Goal: Task Accomplishment & Management: Use online tool/utility

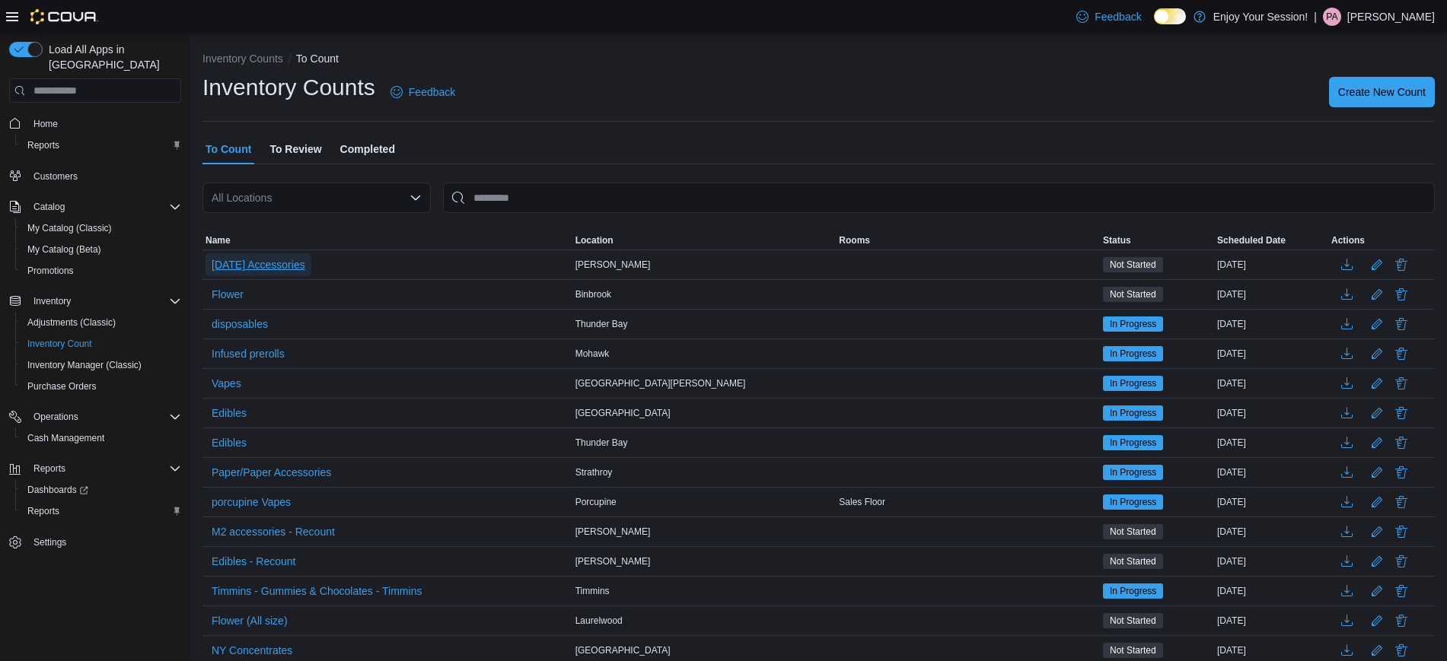
click at [256, 269] on span "[DATE] Accessories" at bounding box center [259, 264] width 94 height 15
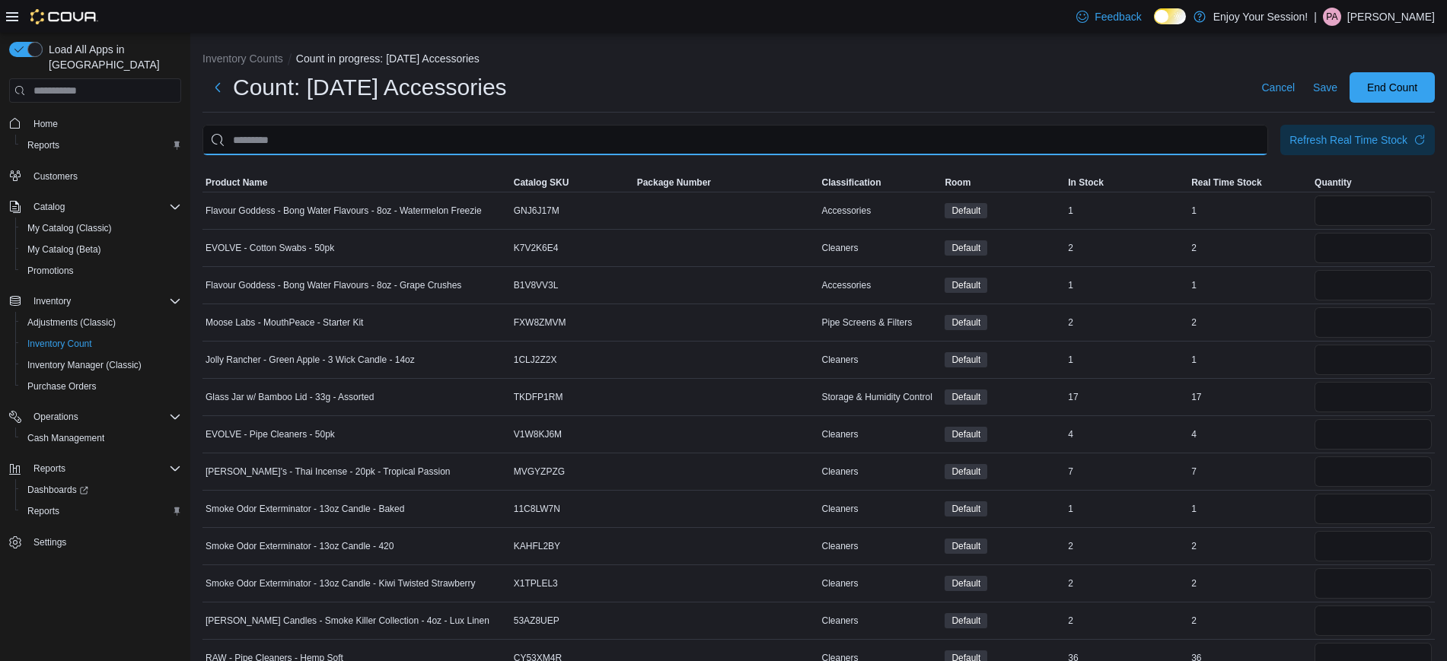
click at [248, 149] on input "This is a search bar. After typing your query, hit enter to filter the results …" at bounding box center [735, 140] width 1066 height 30
type input "***"
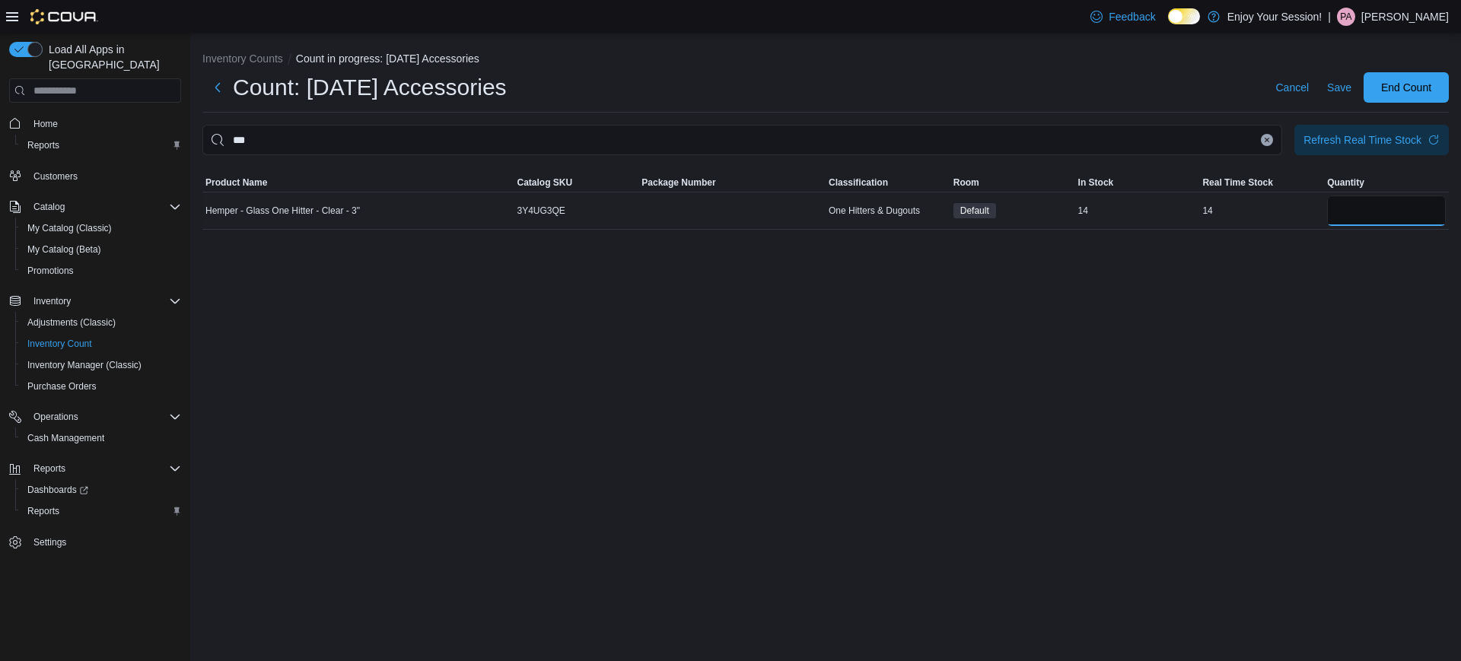
click at [1365, 211] on input "number" at bounding box center [1386, 211] width 119 height 30
type input "**"
click at [1268, 143] on button "Clear input" at bounding box center [1267, 140] width 12 height 12
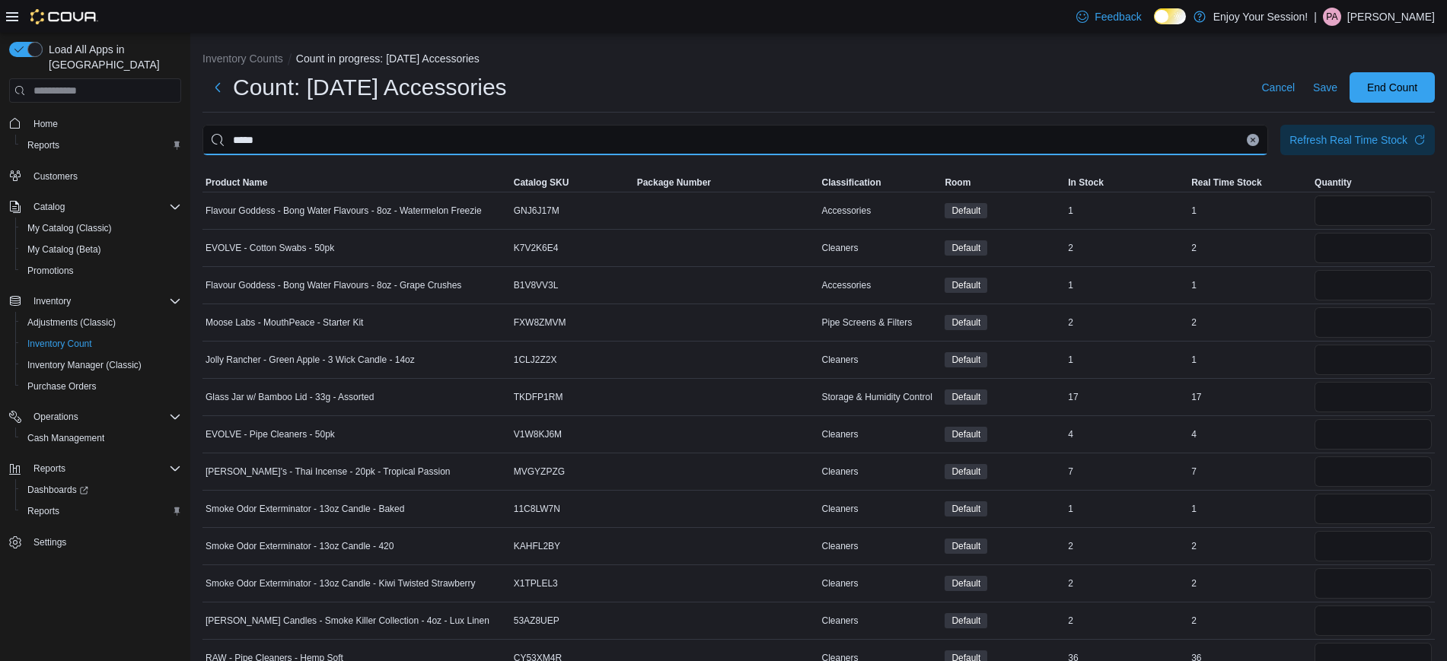
type input "*****"
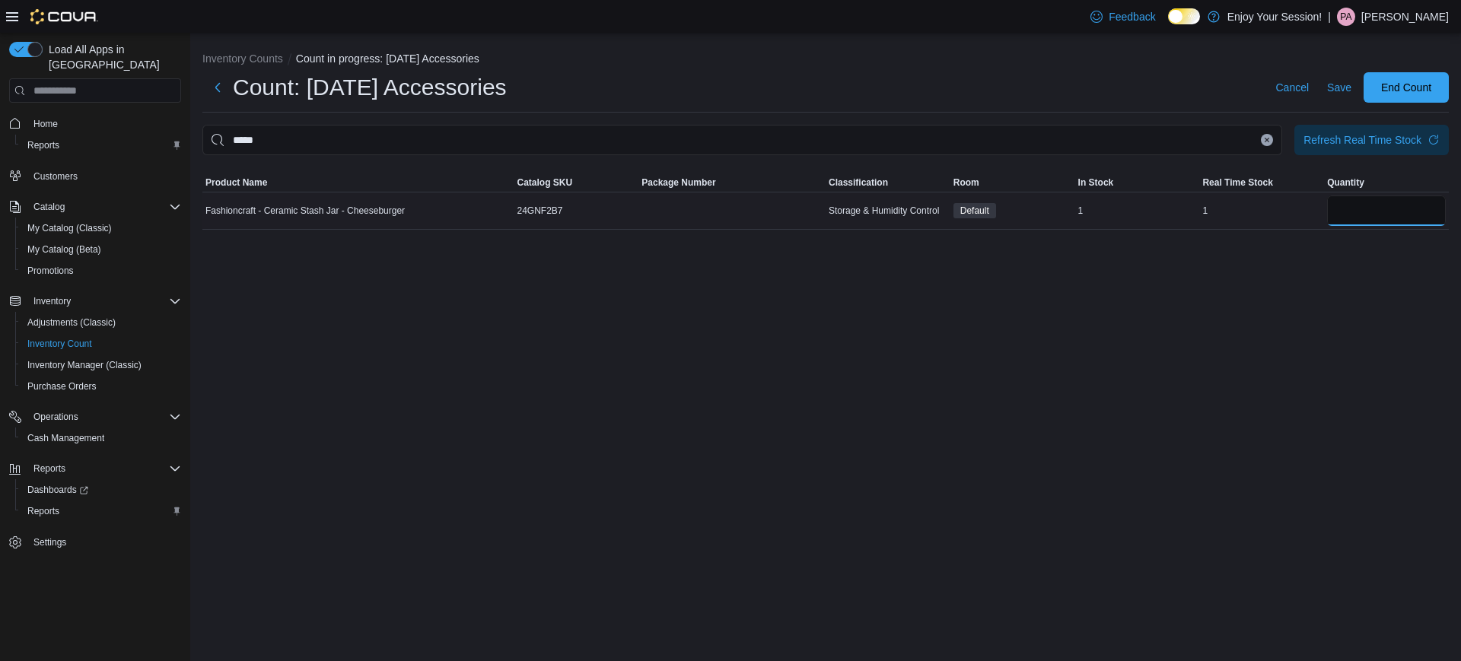
click at [1400, 218] on input "number" at bounding box center [1386, 211] width 119 height 30
type input "*"
click at [1264, 138] on icon "Clear input" at bounding box center [1267, 140] width 6 height 6
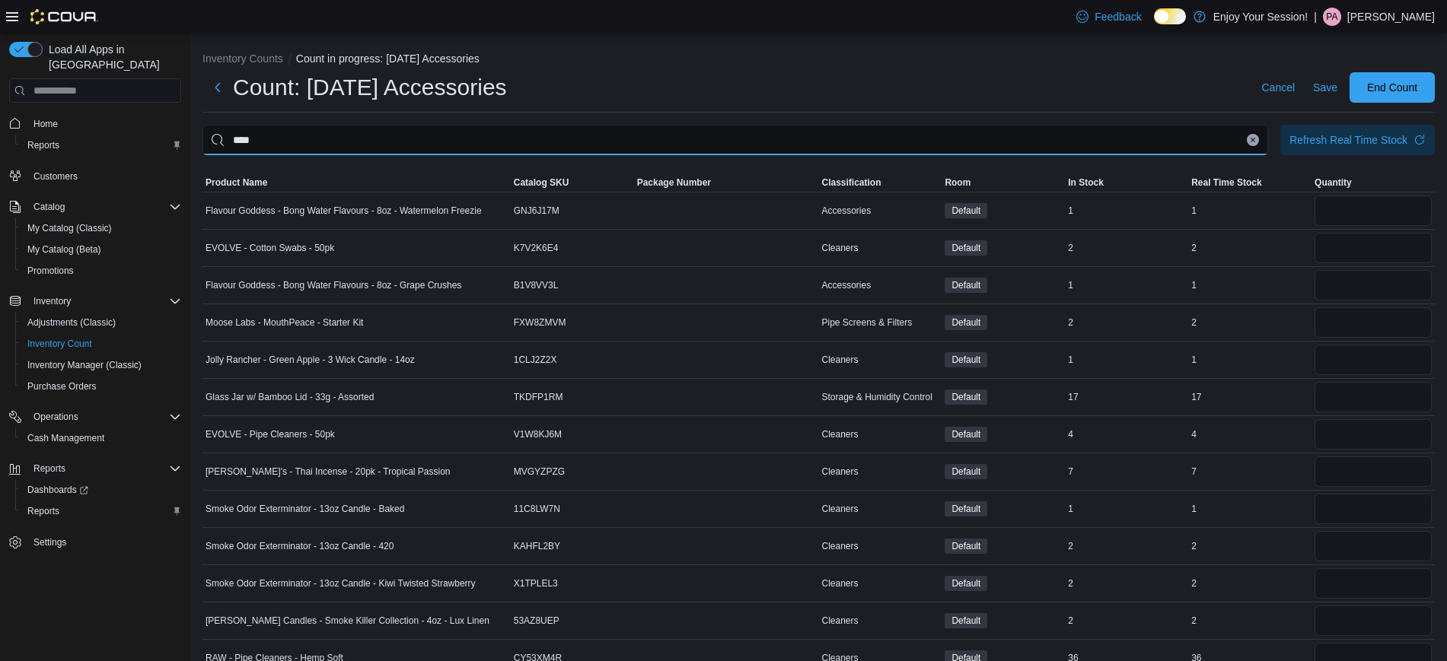
type input "****"
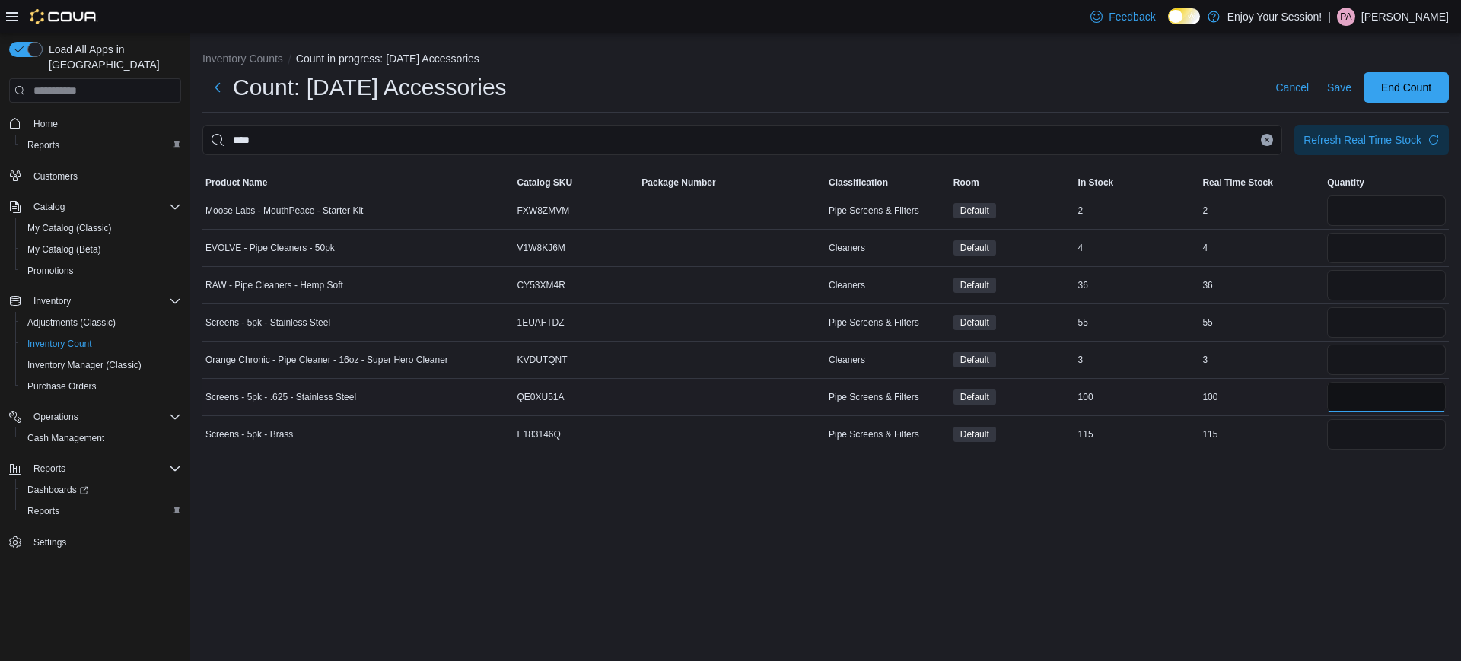
click at [1359, 397] on input "number" at bounding box center [1386, 397] width 119 height 30
type input "***"
click at [1350, 320] on input "number" at bounding box center [1386, 322] width 119 height 30
type input "**"
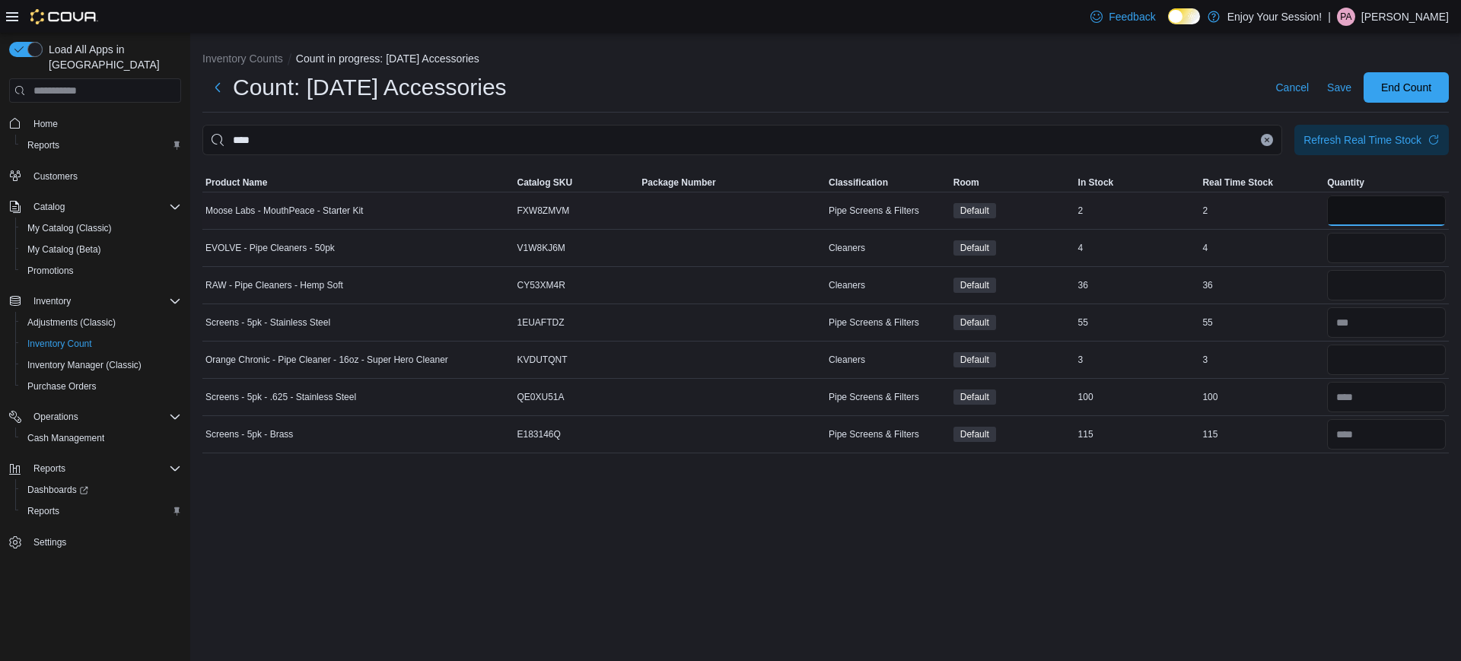
click at [1342, 221] on input "number" at bounding box center [1386, 211] width 119 height 30
type input "*"
click at [1359, 250] on input "number" at bounding box center [1386, 248] width 119 height 30
type input "*"
click at [1365, 351] on input "number" at bounding box center [1386, 360] width 119 height 30
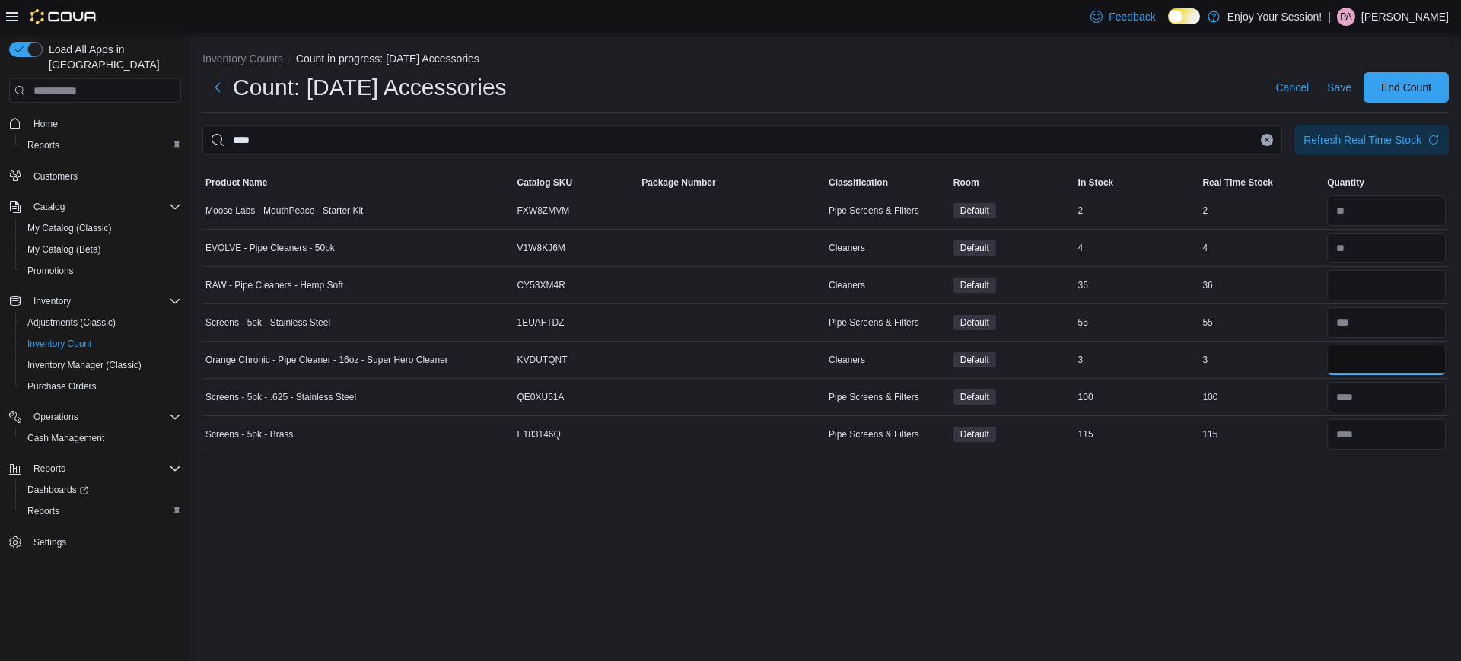
type input "*"
click at [1356, 292] on input "number" at bounding box center [1386, 285] width 119 height 30
type input "**"
click at [1263, 135] on button "Clear input" at bounding box center [1267, 140] width 12 height 12
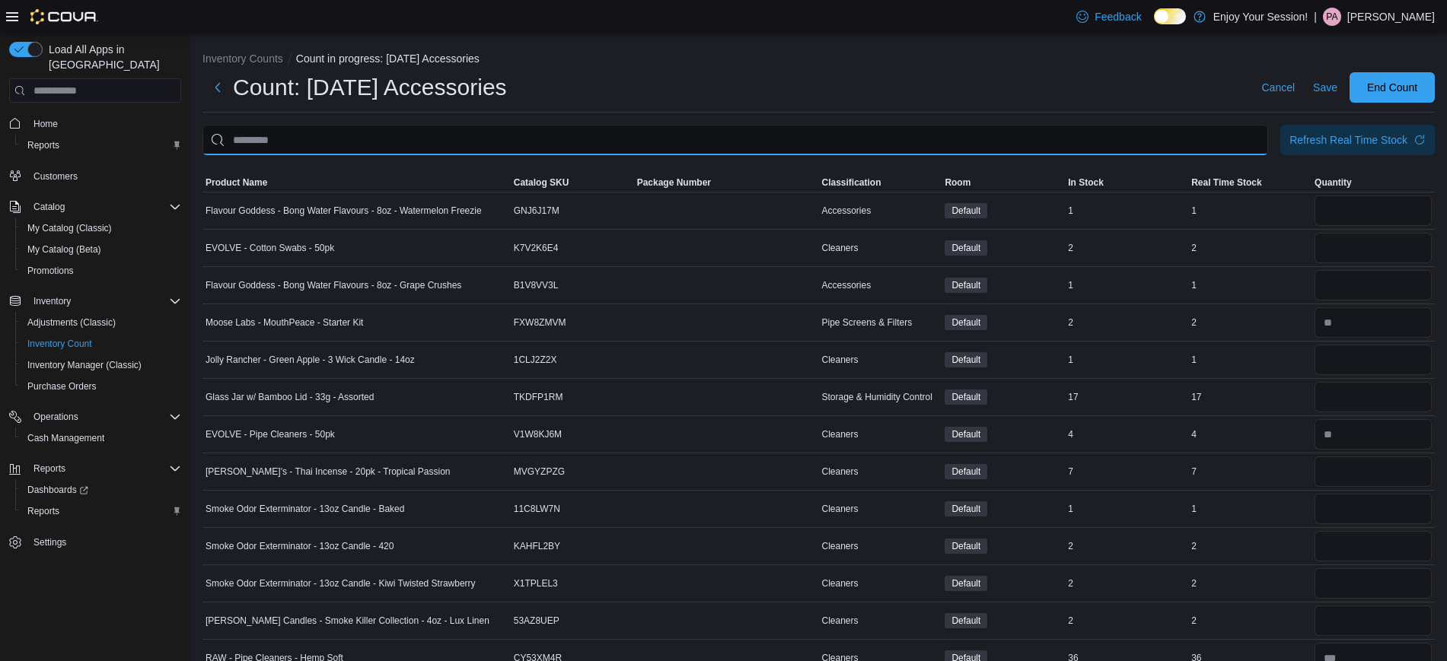
click at [1194, 141] on input "This is a search bar. After typing your query, hit enter to filter the results …" at bounding box center [735, 140] width 1066 height 30
type input "***"
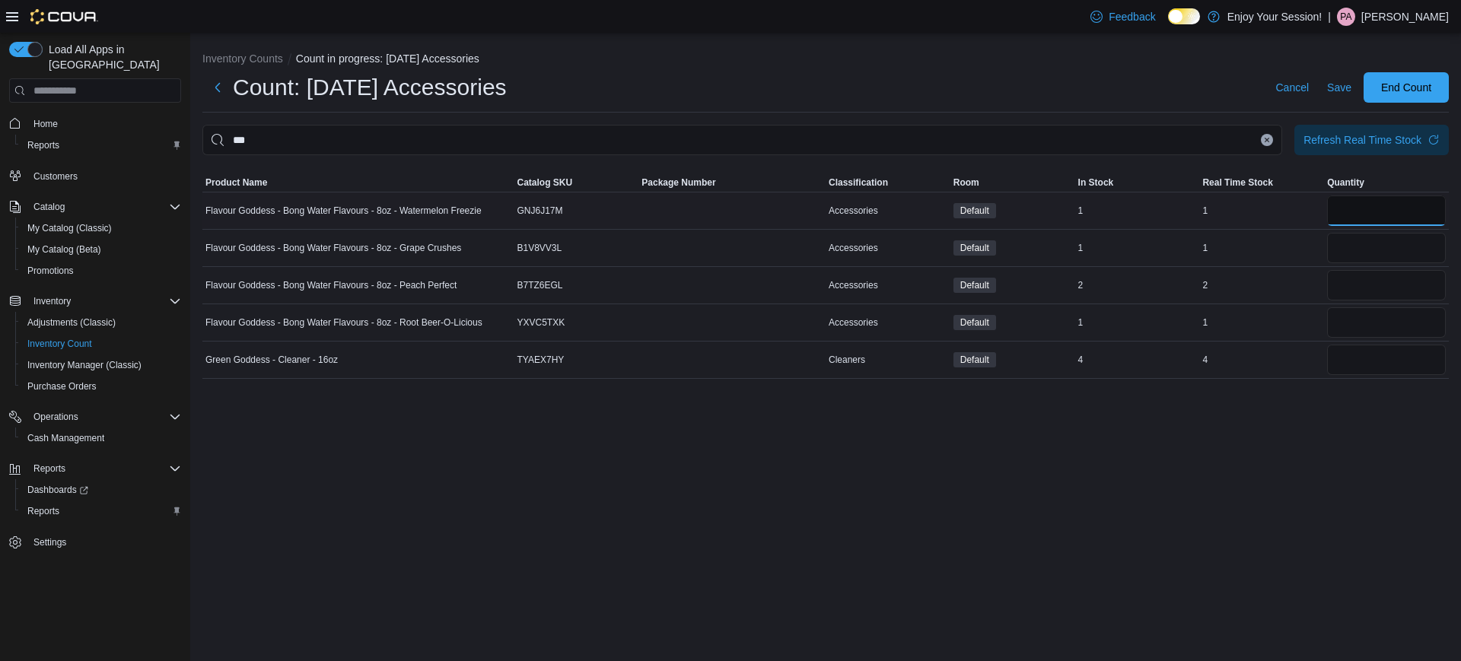
click at [1382, 219] on input "number" at bounding box center [1386, 211] width 119 height 30
type input "*"
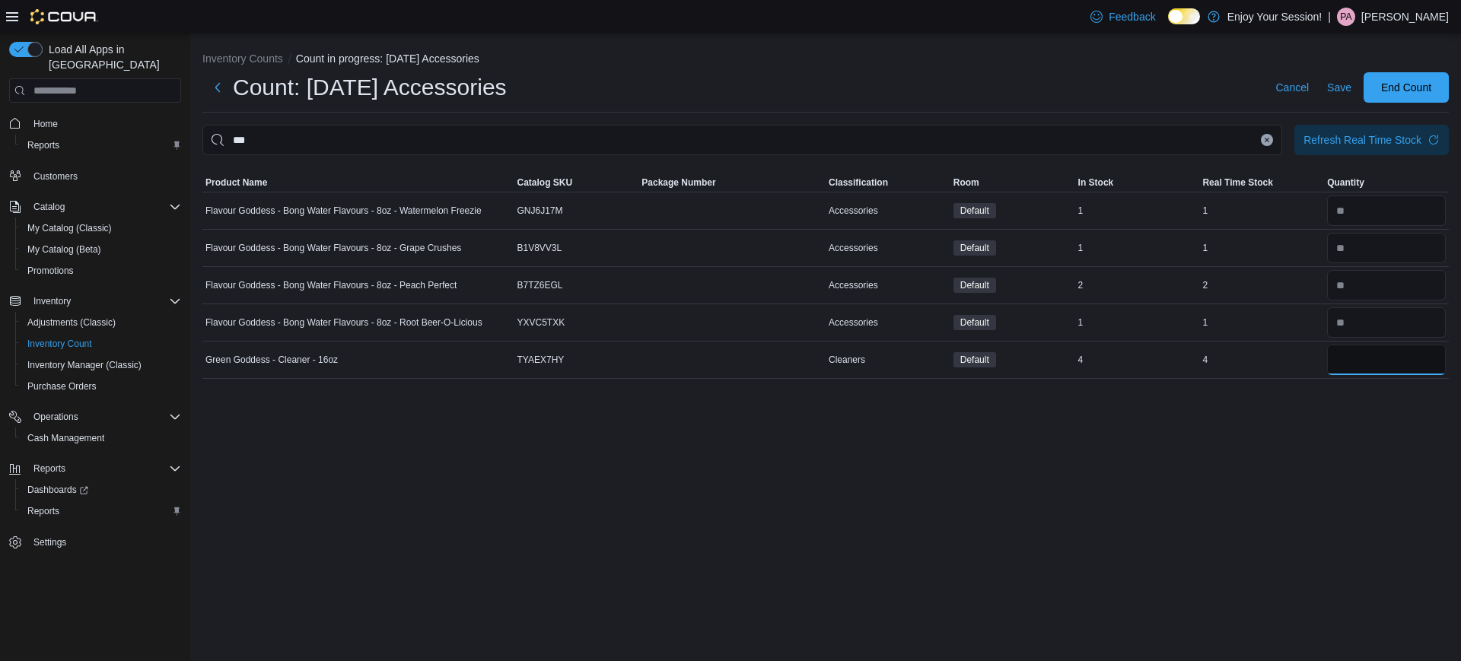
type input "*"
click at [1265, 138] on icon "Clear input" at bounding box center [1267, 140] width 6 height 6
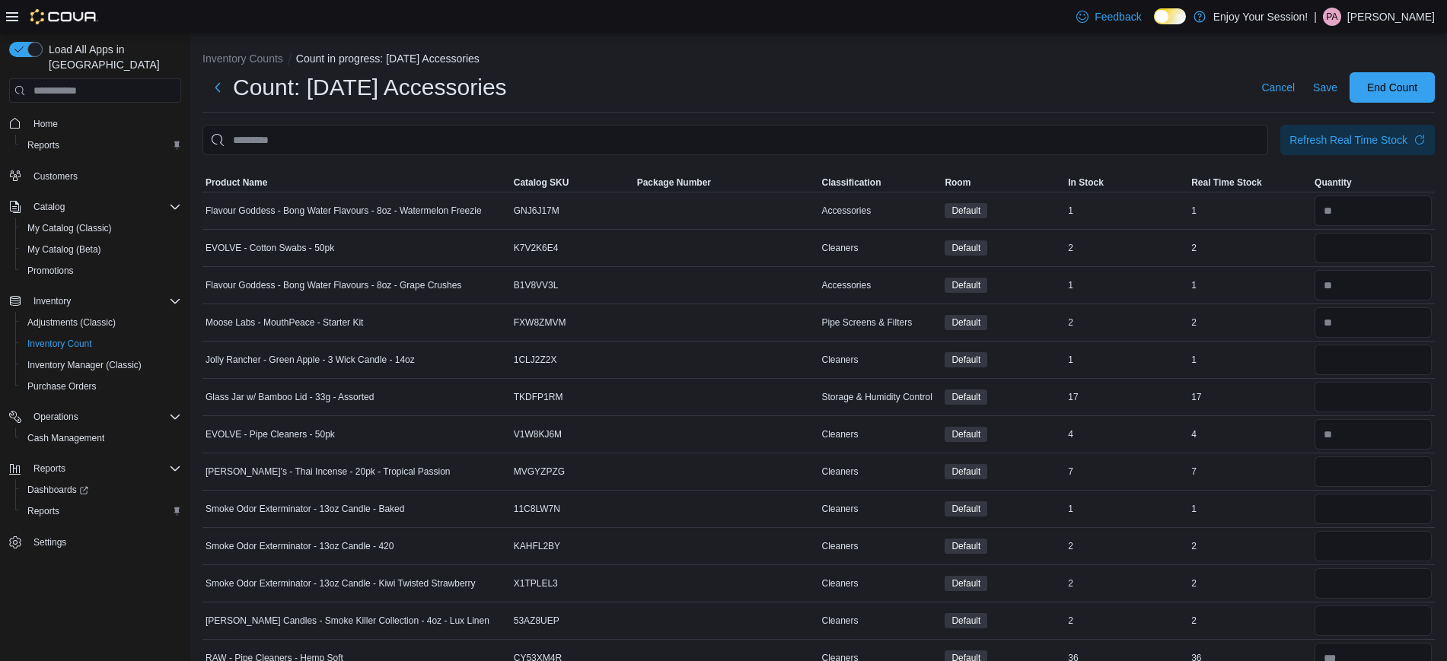
click at [1413, 226] on div at bounding box center [1372, 211] width 123 height 37
click at [1407, 239] on input "number" at bounding box center [1372, 248] width 117 height 30
type input "*"
click at [1420, 349] on input "number" at bounding box center [1372, 360] width 117 height 30
type input "*"
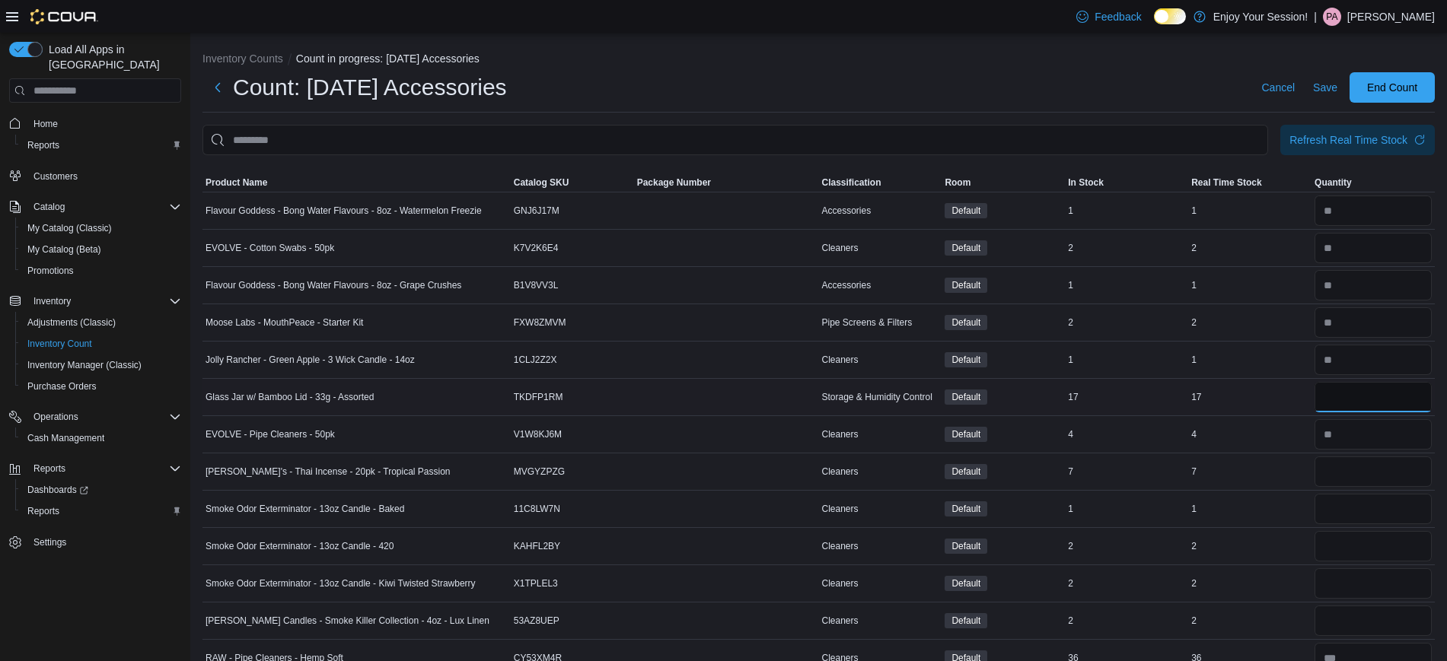
click at [1379, 403] on input "number" at bounding box center [1372, 397] width 117 height 30
type input "**"
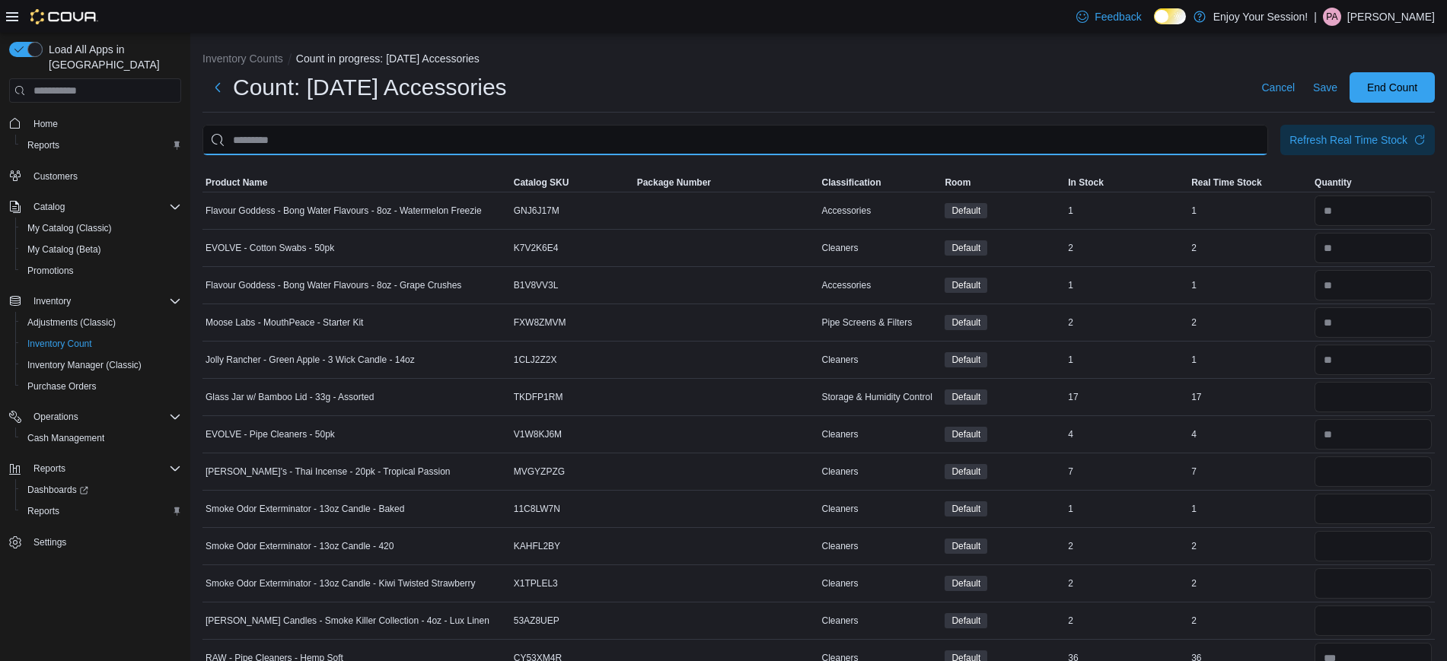
click at [959, 135] on input "This is a search bar. After typing your query, hit enter to filter the results …" at bounding box center [735, 140] width 1066 height 30
type input "*****"
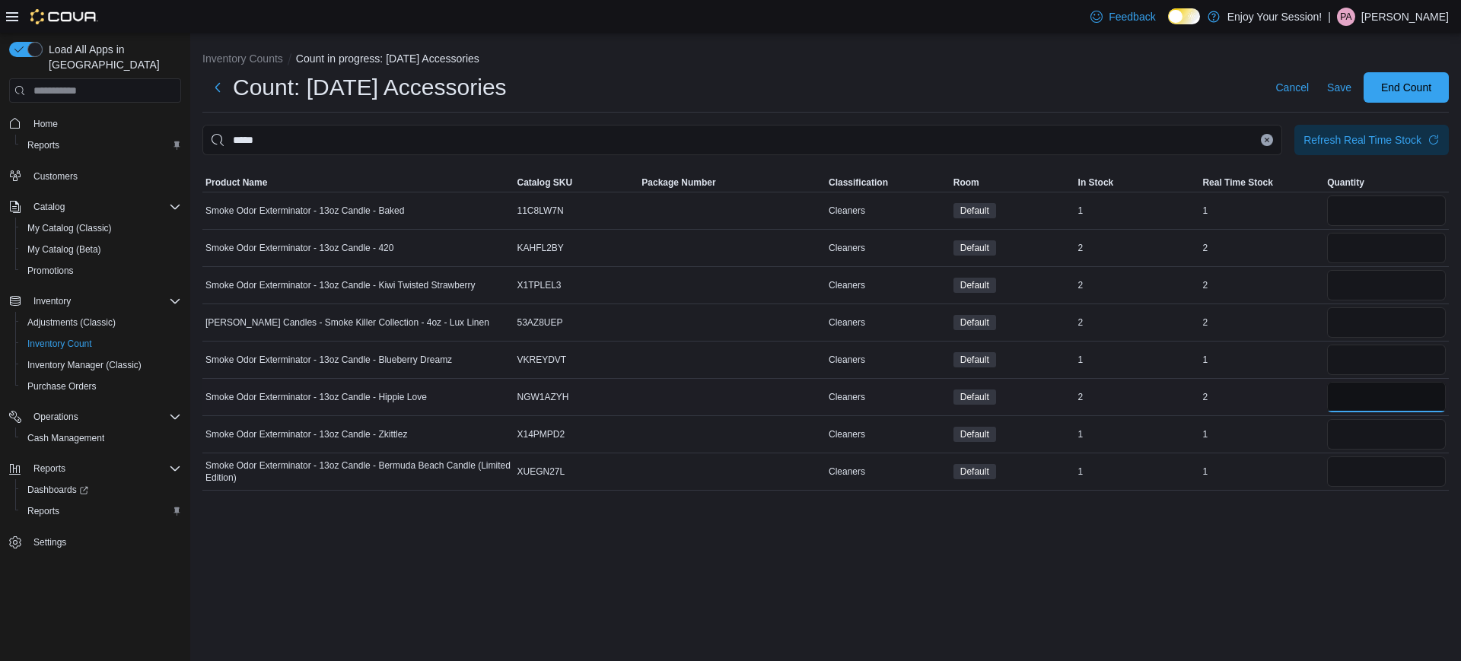
click at [1362, 393] on input "number" at bounding box center [1386, 397] width 119 height 30
type input "*"
click at [1358, 285] on input "number" at bounding box center [1386, 285] width 119 height 30
type input "*"
click at [1350, 254] on input "number" at bounding box center [1386, 248] width 119 height 30
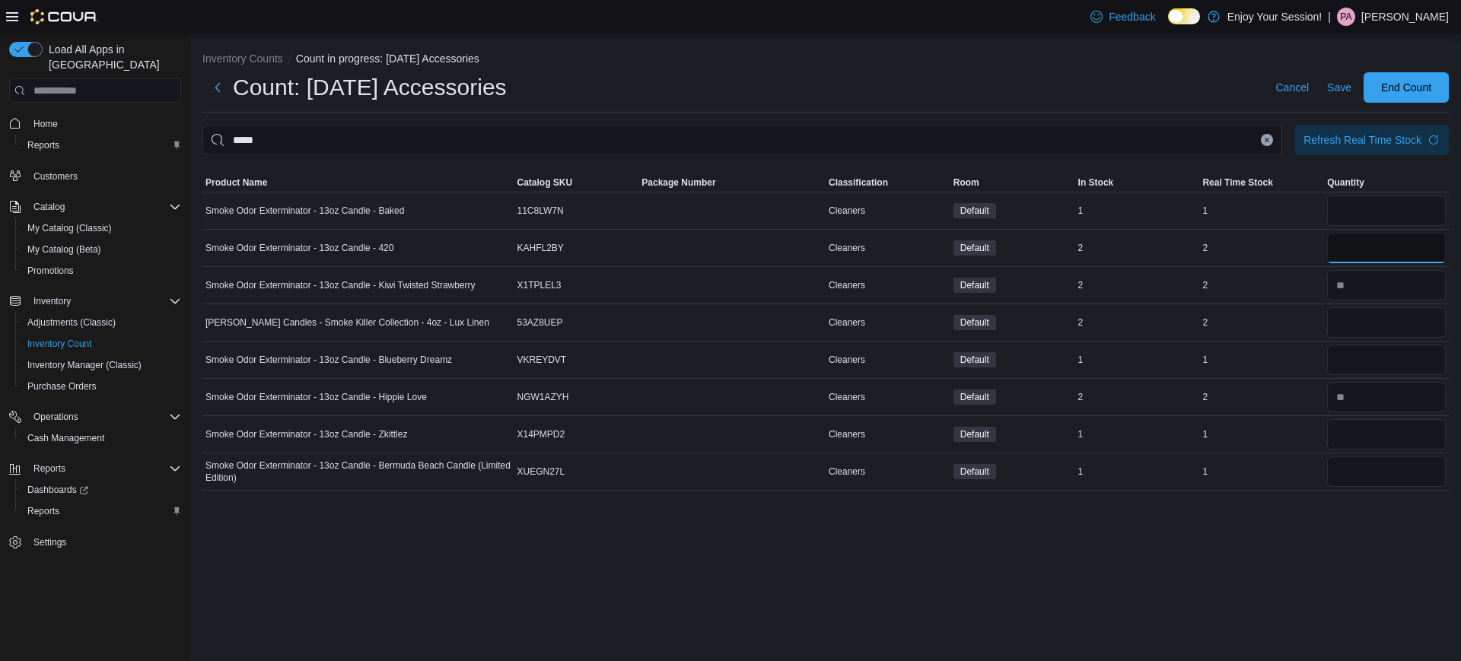
type input "*"
click at [1346, 211] on input "number" at bounding box center [1386, 211] width 119 height 30
type input "*"
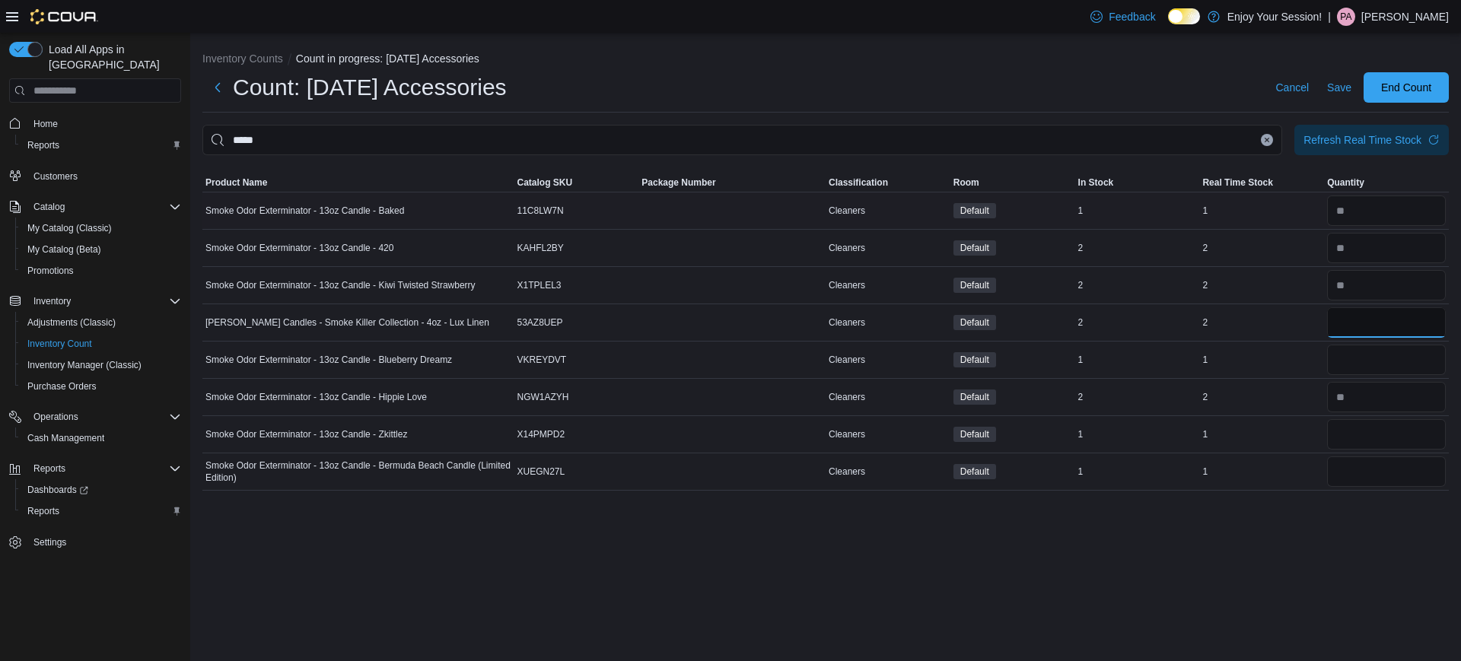
type input "*"
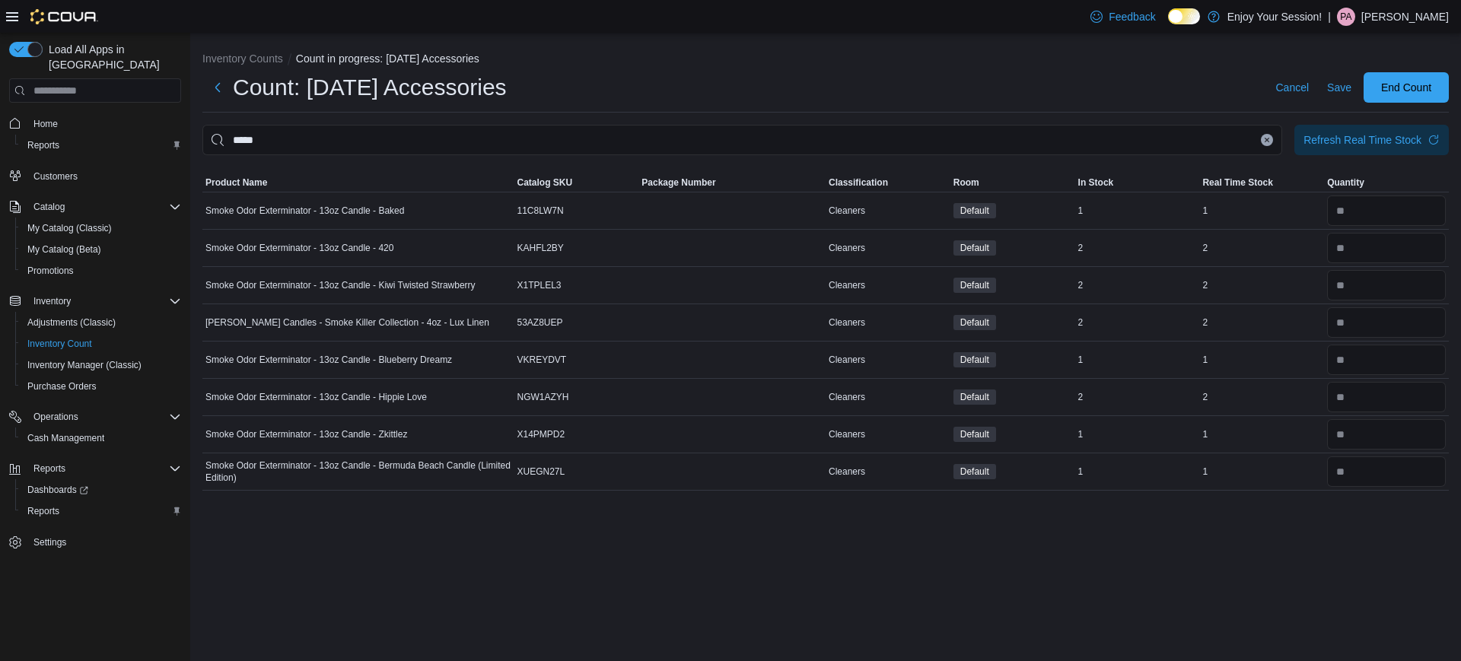
click at [1267, 141] on icon "Clear input" at bounding box center [1267, 140] width 6 height 6
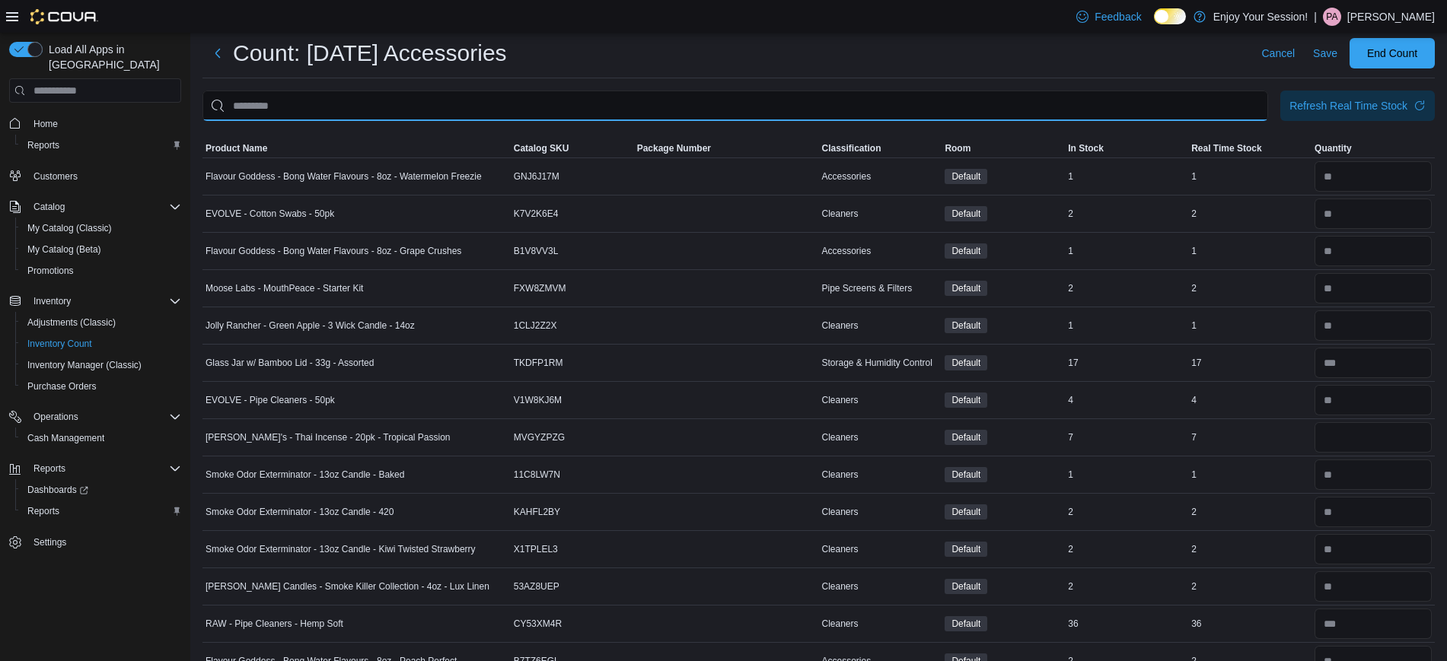
scroll to position [38, 0]
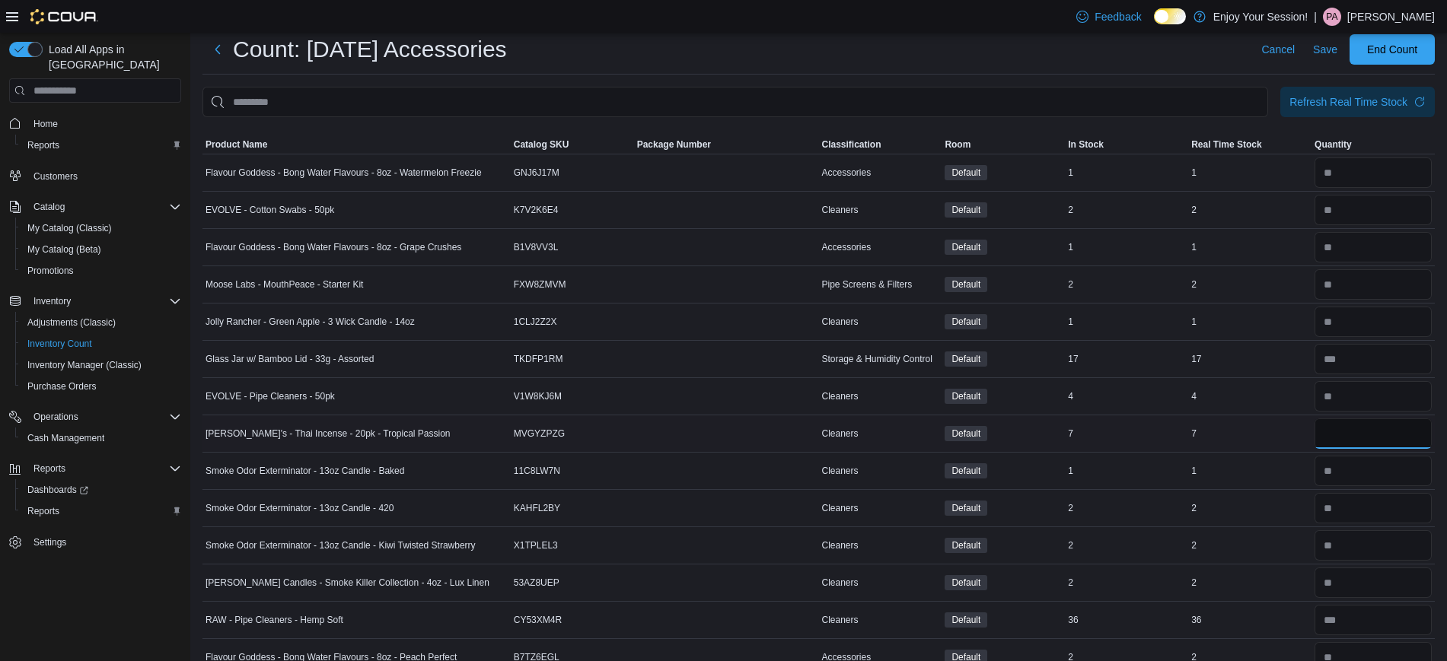
click at [1387, 441] on input "number" at bounding box center [1372, 434] width 117 height 30
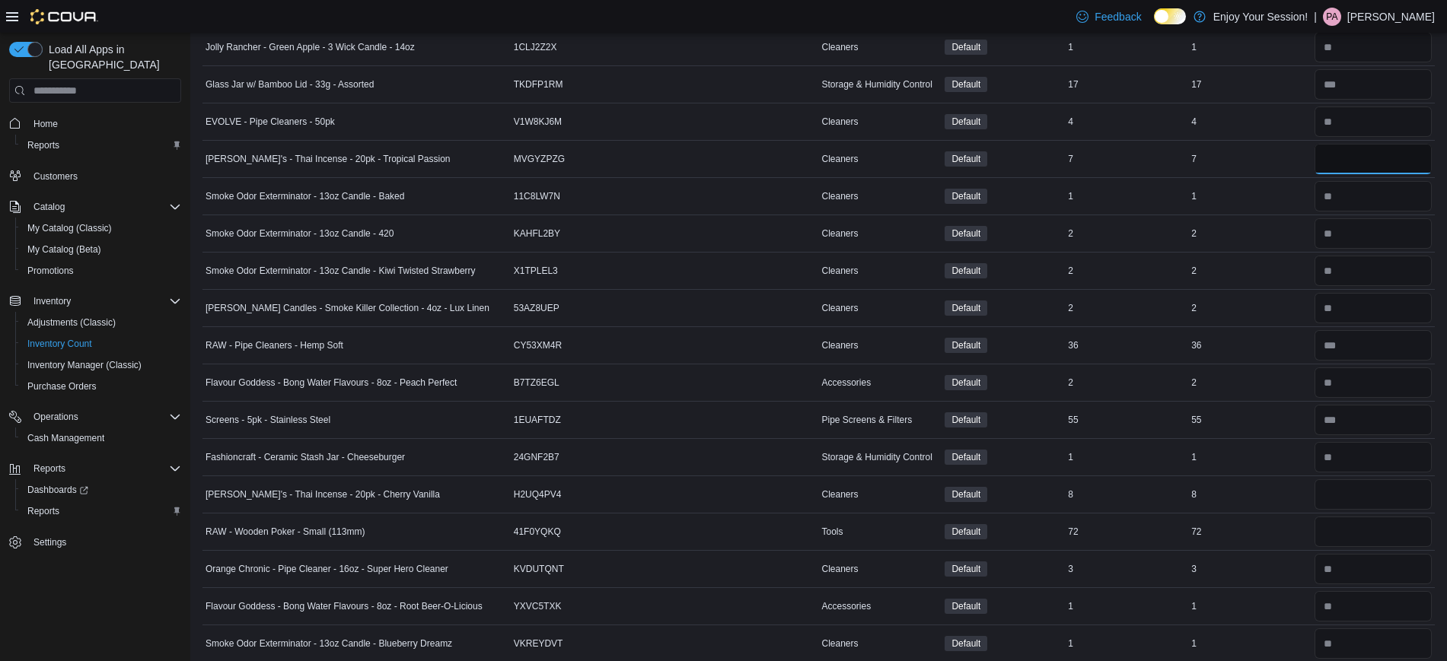
scroll to position [316, 0]
type input "*"
click at [1386, 485] on input "number" at bounding box center [1372, 491] width 117 height 30
type input "*"
click at [1364, 534] on input "number" at bounding box center [1372, 529] width 117 height 30
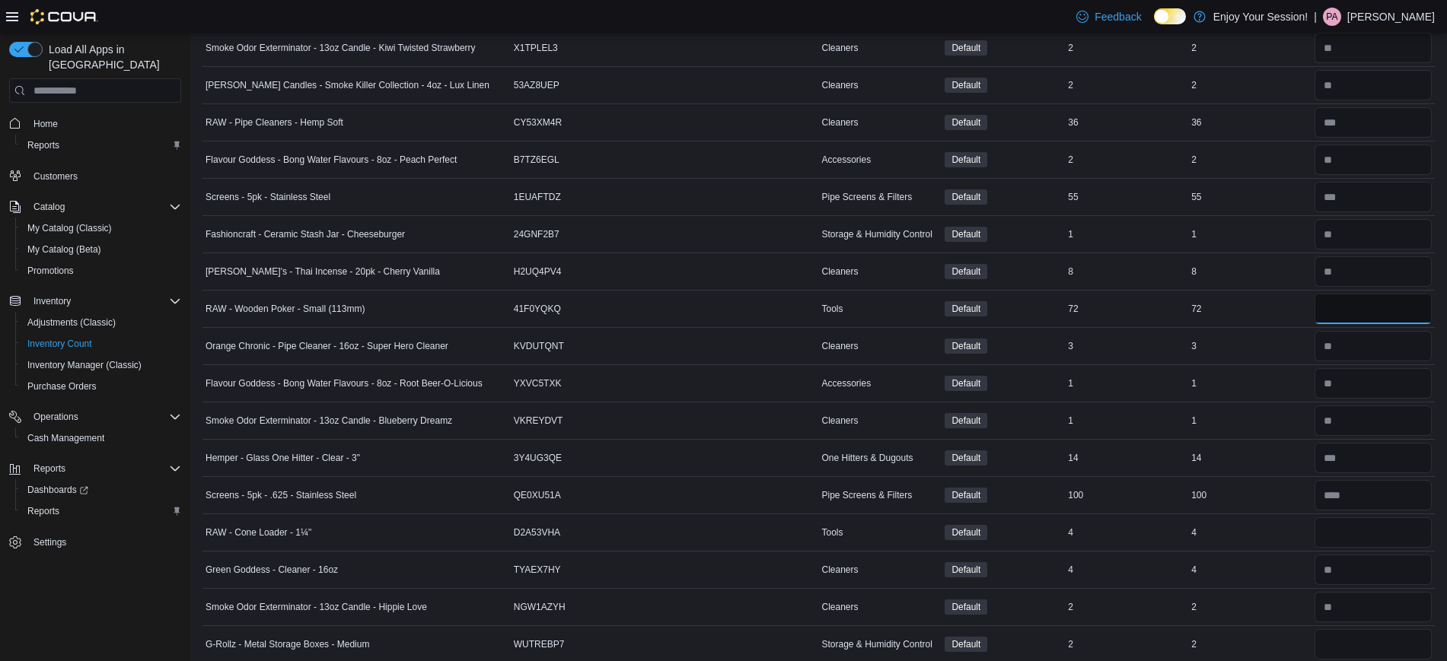
scroll to position [537, 0]
type input "**"
click at [1357, 529] on input "number" at bounding box center [1372, 531] width 117 height 30
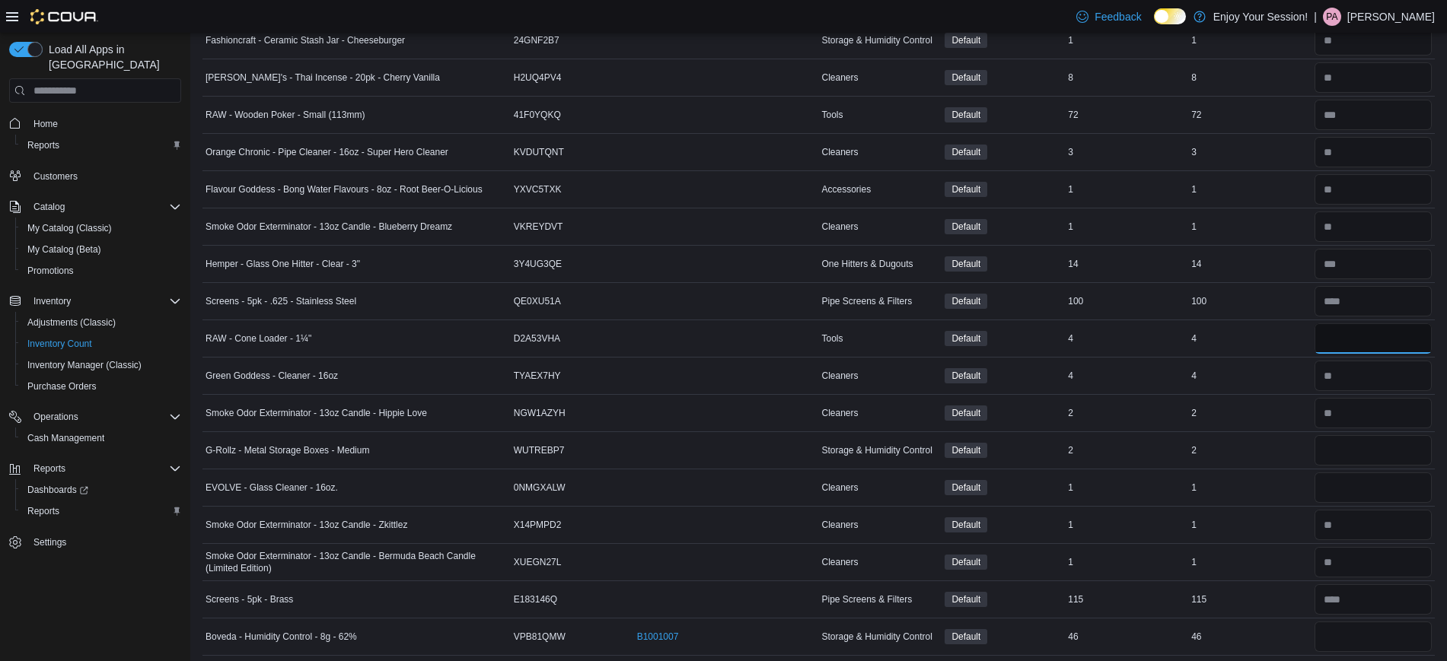
scroll to position [733, 0]
type input "*"
click at [1350, 443] on input "number" at bounding box center [1372, 447] width 117 height 30
type input "*"
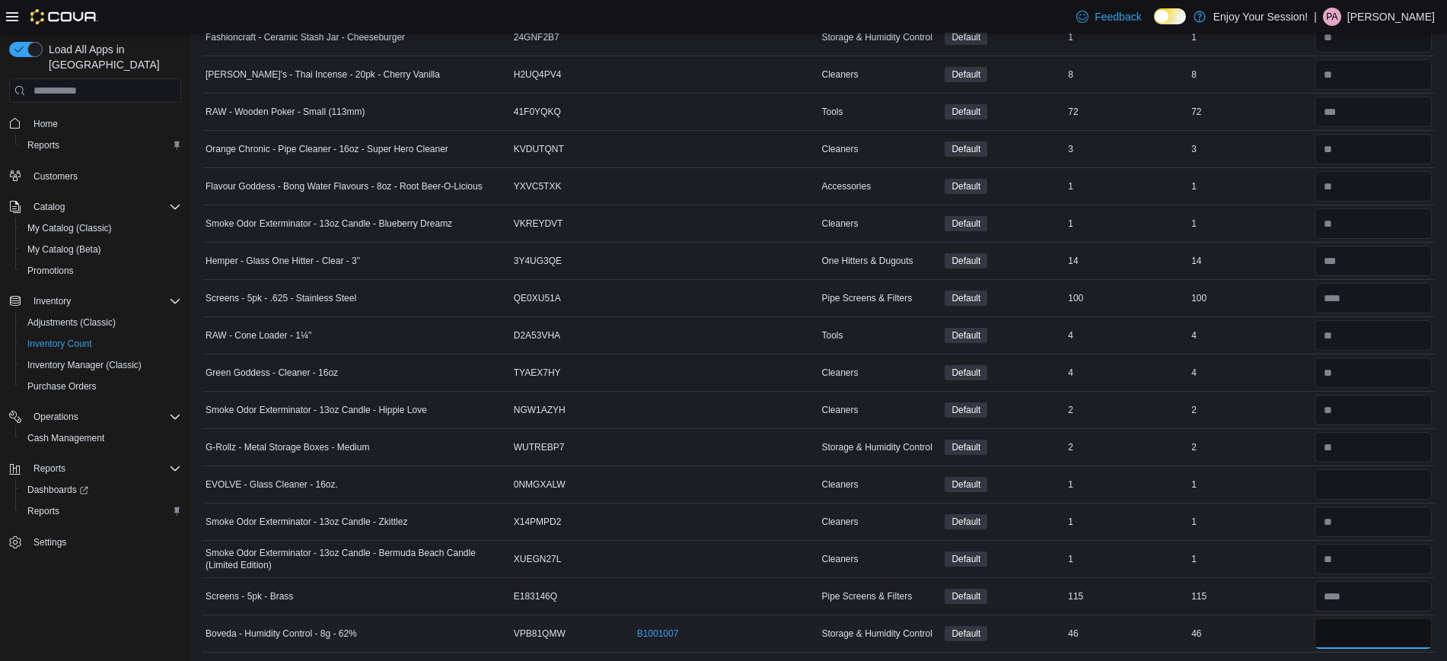
click at [1348, 628] on input "number" at bounding box center [1372, 634] width 117 height 30
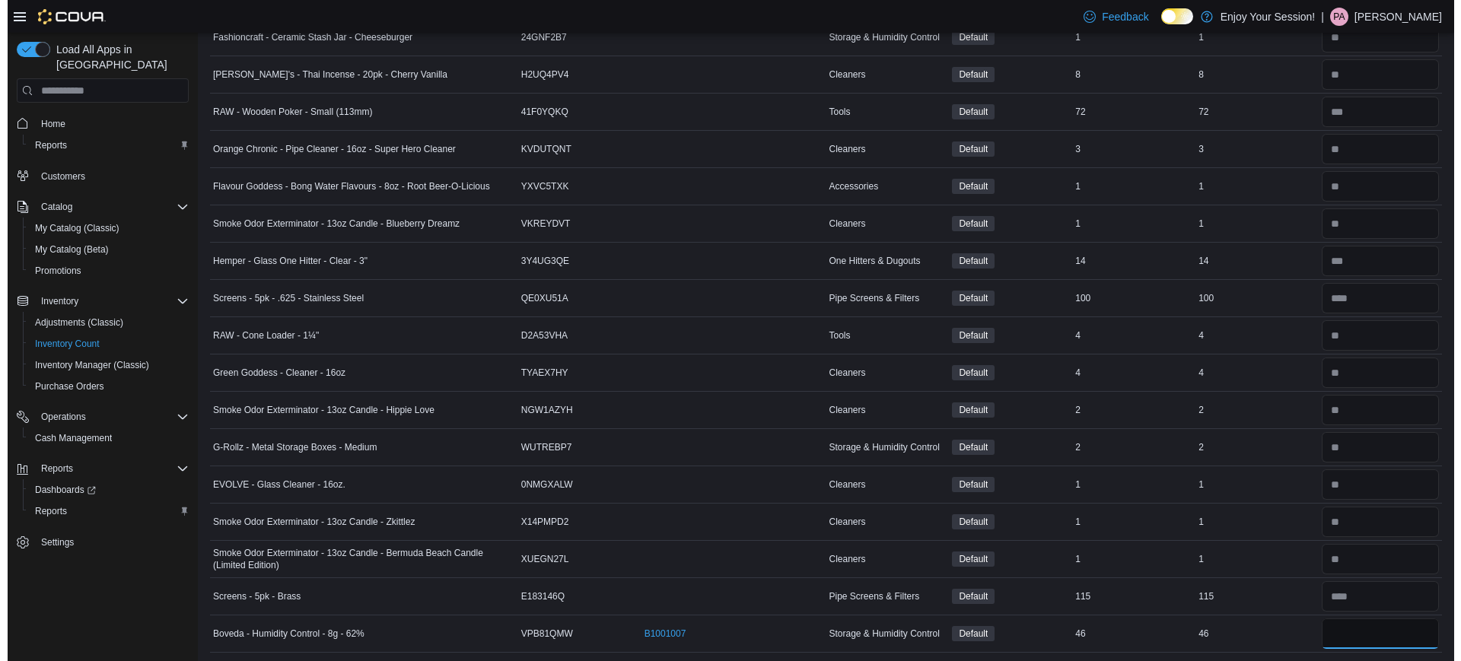
scroll to position [0, 0]
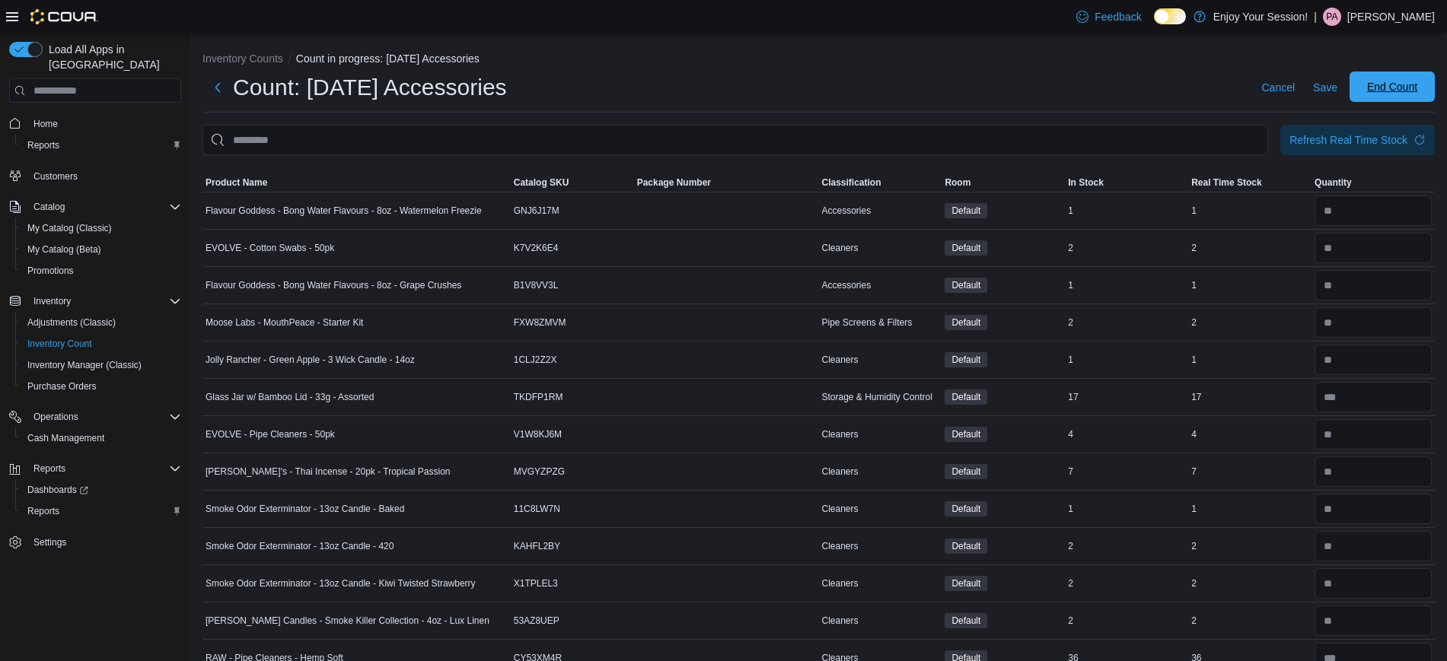
type input "**"
click at [1407, 89] on span "End Count" at bounding box center [1392, 86] width 50 height 15
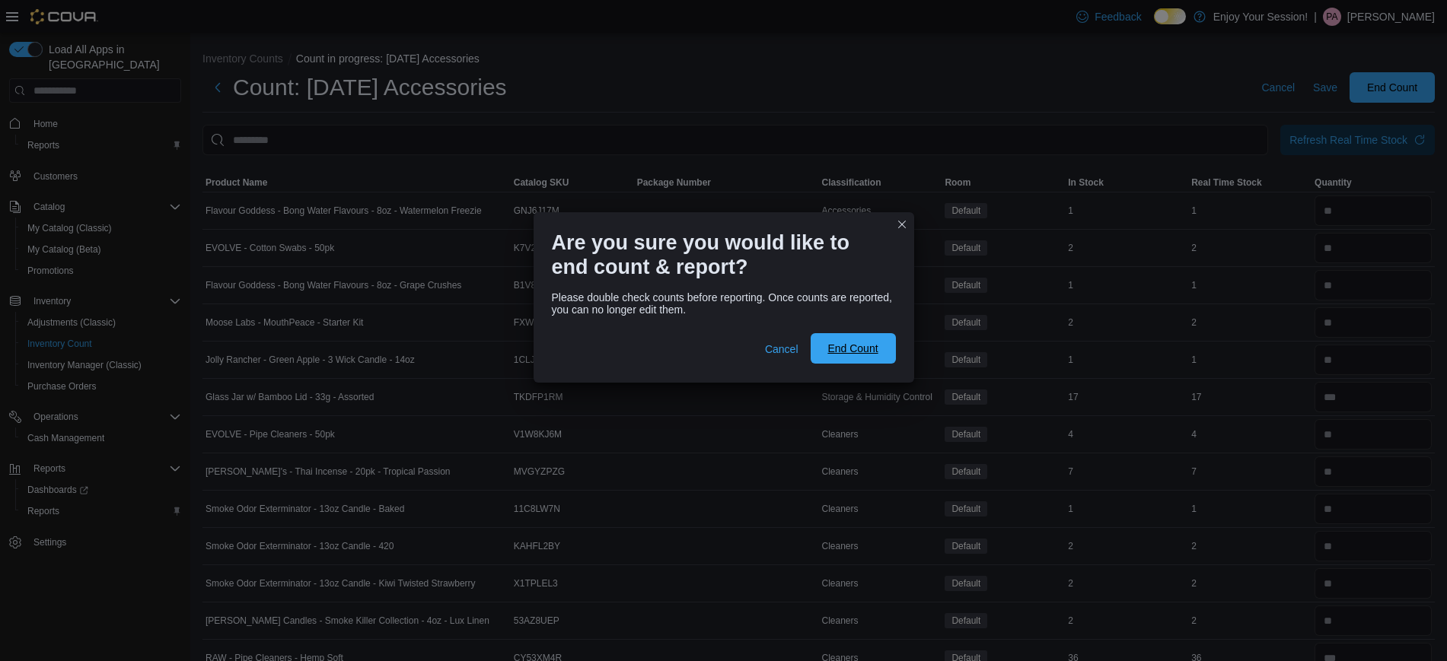
click at [862, 345] on span "End Count" at bounding box center [852, 348] width 50 height 15
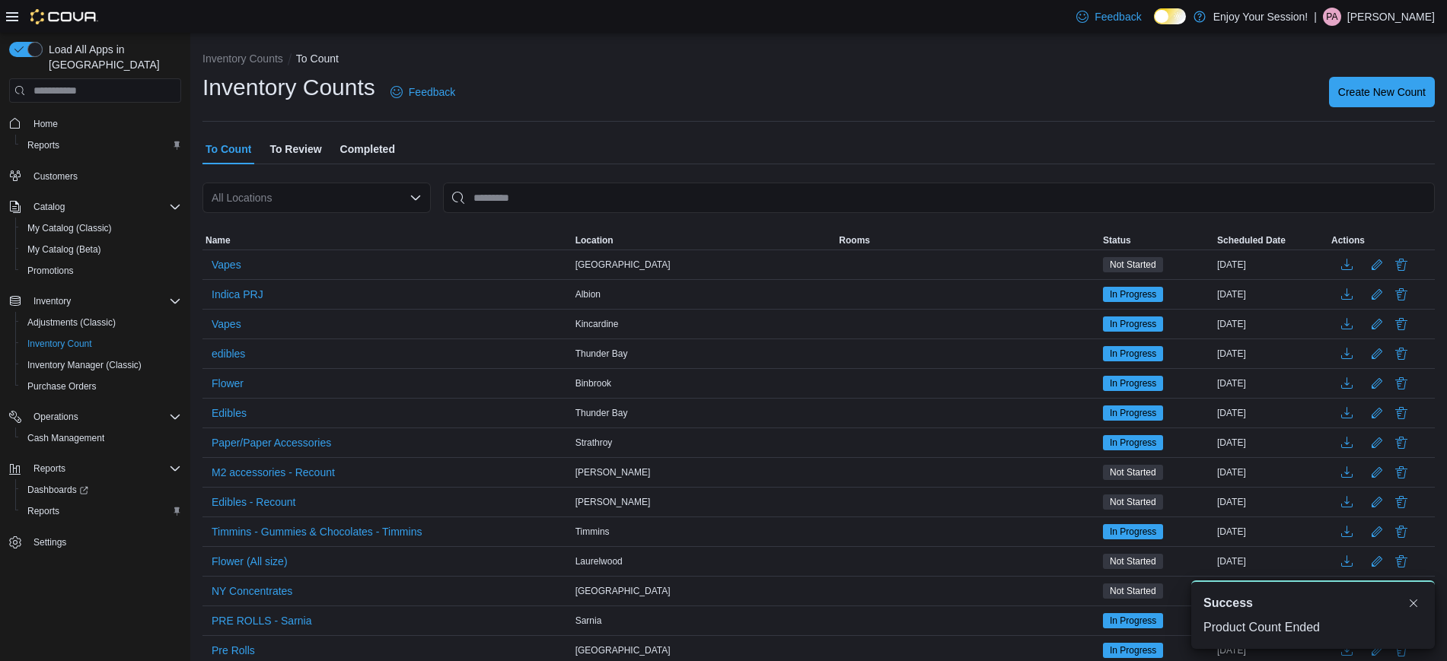
click at [301, 145] on span "To Review" at bounding box center [295, 149] width 52 height 30
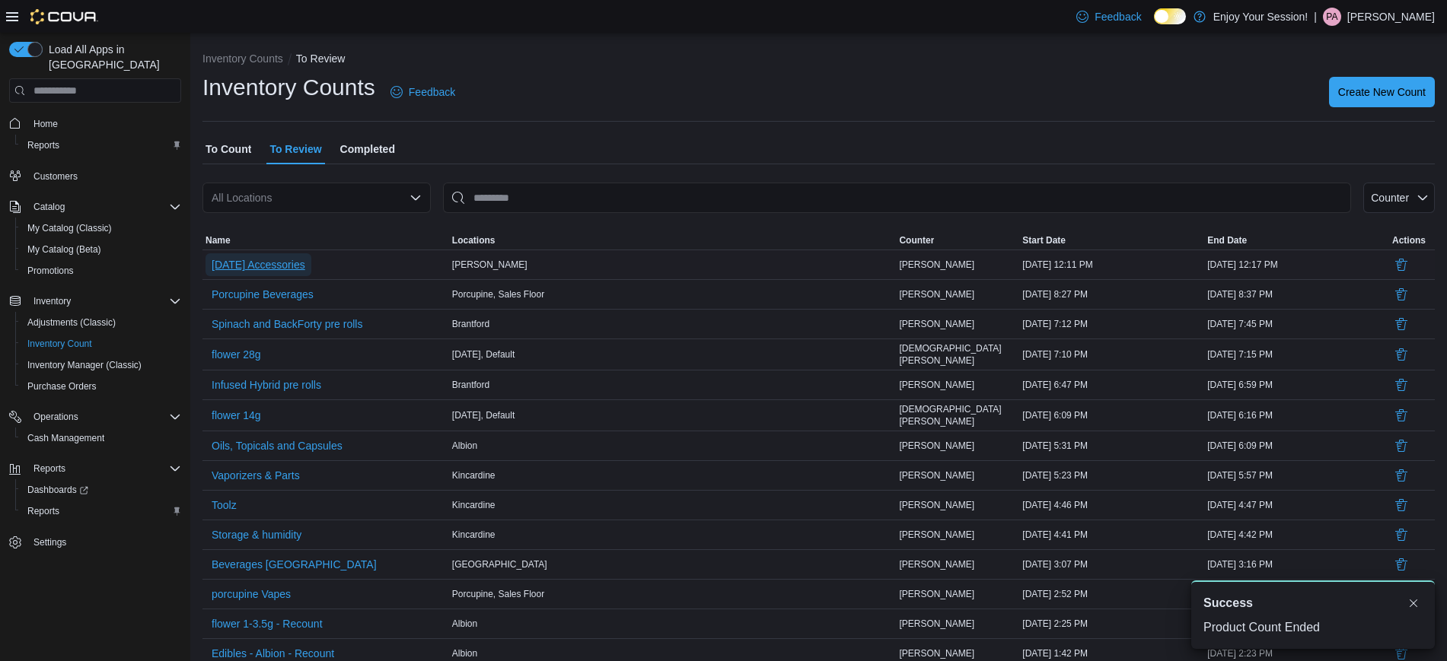
click at [245, 276] on span "[DATE] Accessories" at bounding box center [259, 264] width 94 height 23
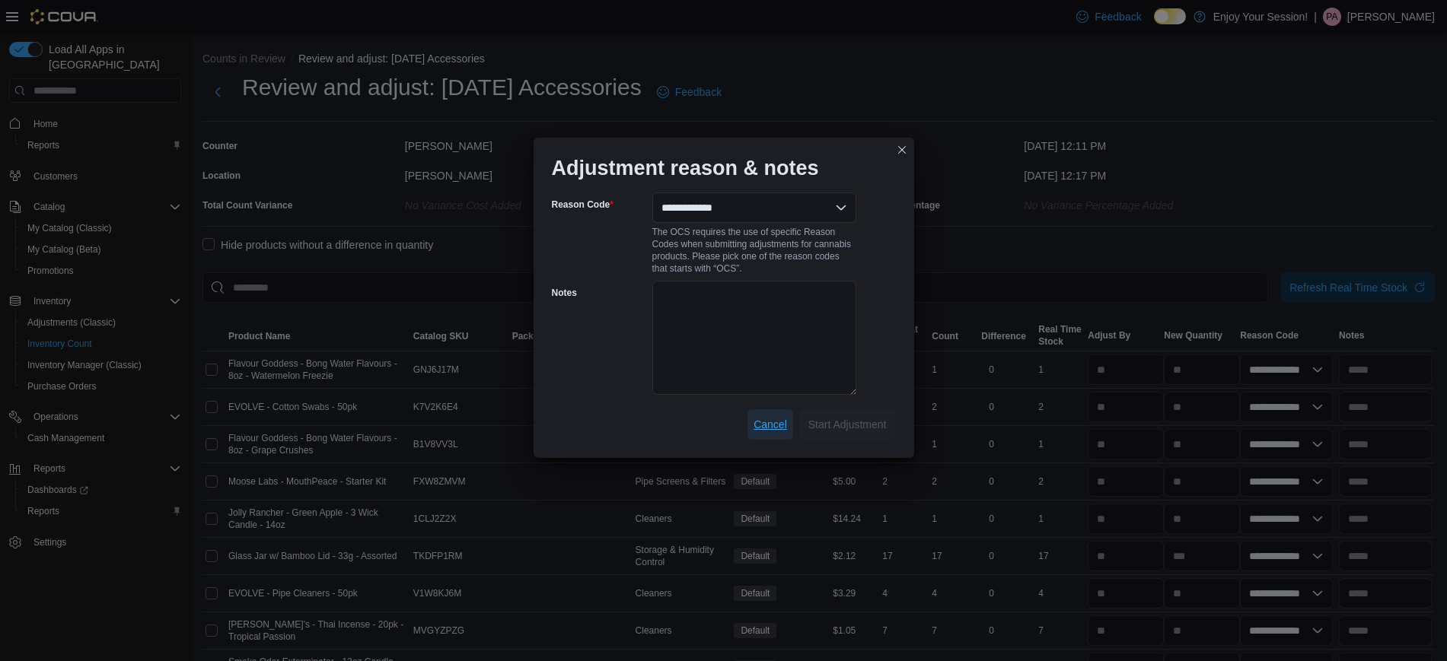
click at [763, 420] on span "Cancel" at bounding box center [770, 424] width 33 height 15
